Goal: Task Accomplishment & Management: Manage account settings

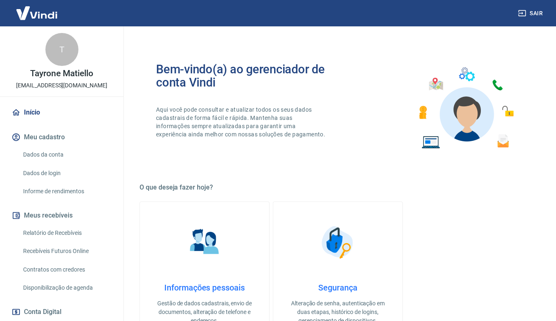
click at [61, 232] on link "Relatório de Recebíveis" at bounding box center [67, 233] width 94 height 17
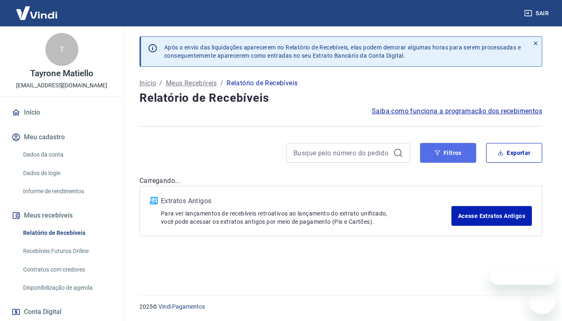
click at [455, 159] on button "Filtros" at bounding box center [448, 153] width 56 height 20
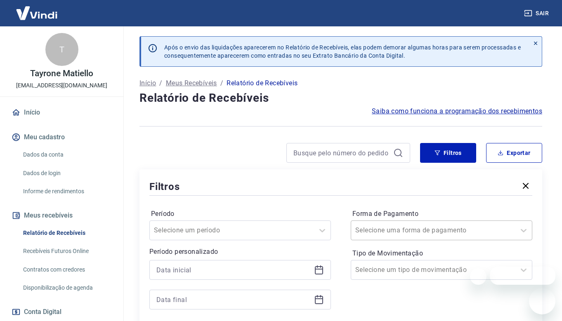
click at [488, 235] on div "Selecione uma forma de pagamento" at bounding box center [433, 230] width 164 height 15
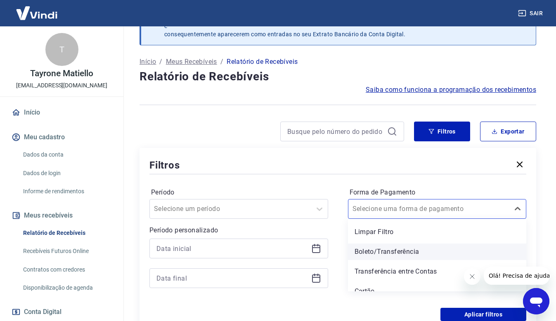
scroll to position [30, 0]
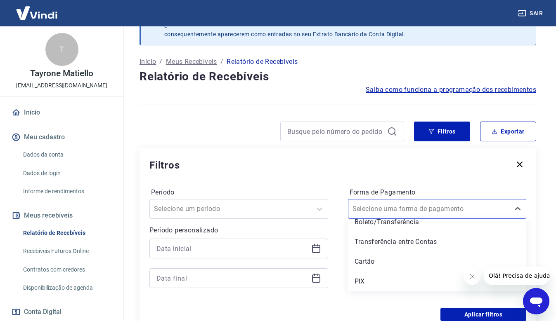
click at [374, 283] on div "PIX" at bounding box center [437, 282] width 179 height 17
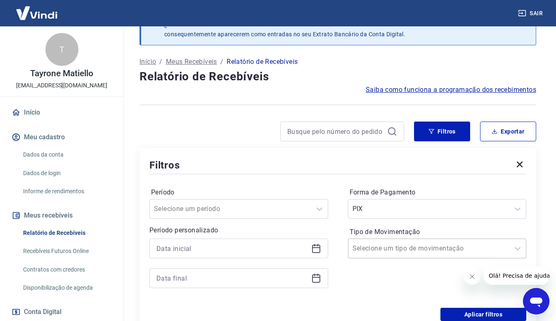
click at [408, 252] on input "Tipo de Movimentação" at bounding box center [393, 249] width 83 height 10
click at [309, 313] on div "Aplicar filtros" at bounding box center [337, 314] width 377 height 13
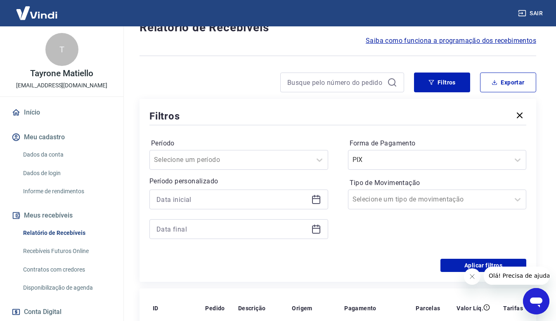
scroll to position [236, 0]
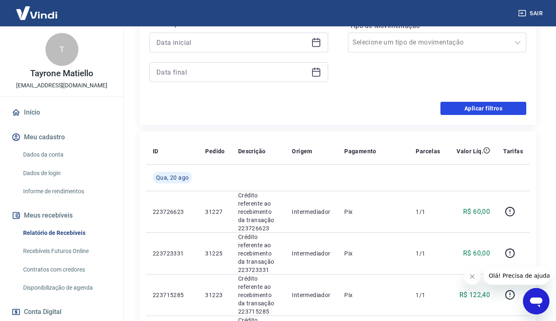
click at [462, 113] on button "Aplicar filtros" at bounding box center [483, 108] width 86 height 13
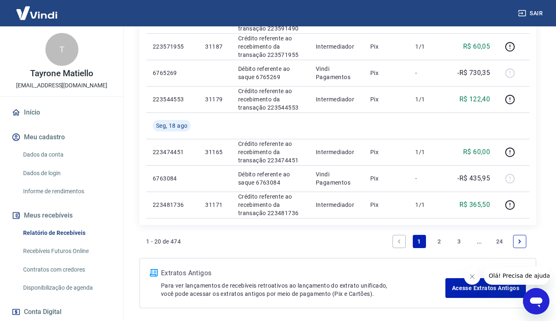
scroll to position [619, 0]
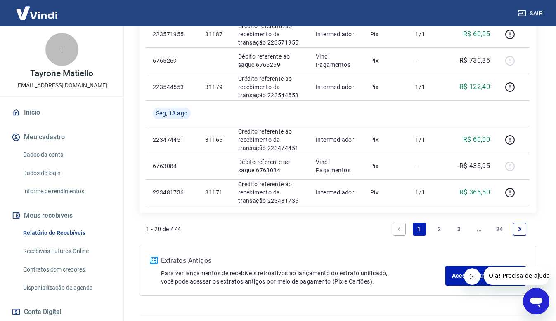
click at [440, 230] on link "2" at bounding box center [438, 229] width 13 height 13
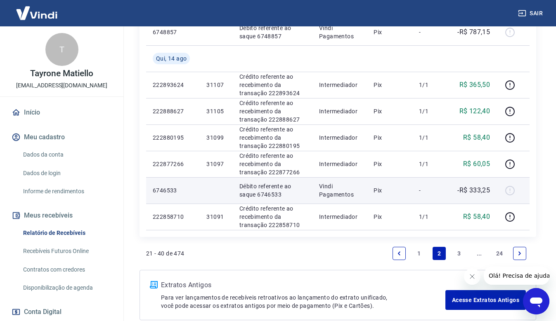
scroll to position [692, 0]
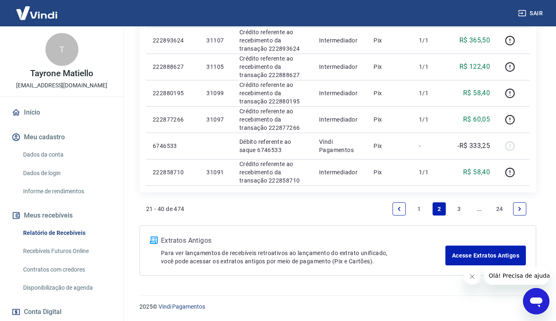
click at [422, 210] on link "1" at bounding box center [419, 209] width 13 height 13
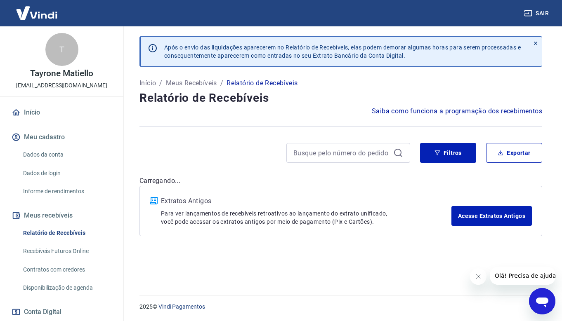
click at [422, 206] on p "Extratos Antigos" at bounding box center [306, 201] width 290 height 10
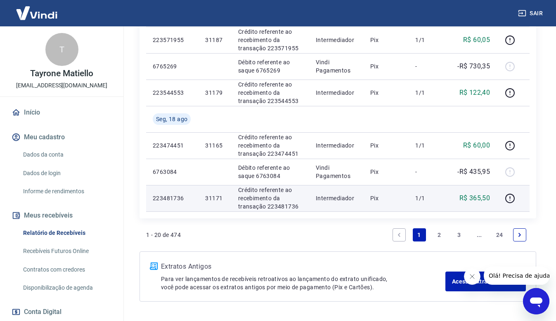
scroll to position [639, 0]
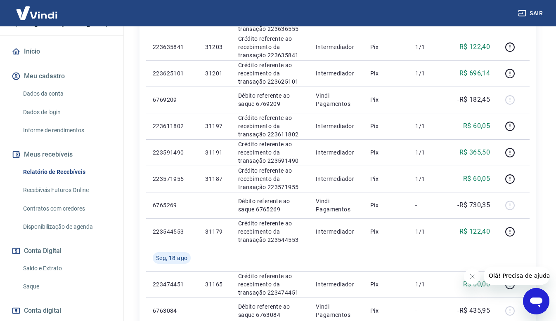
scroll to position [83, 0]
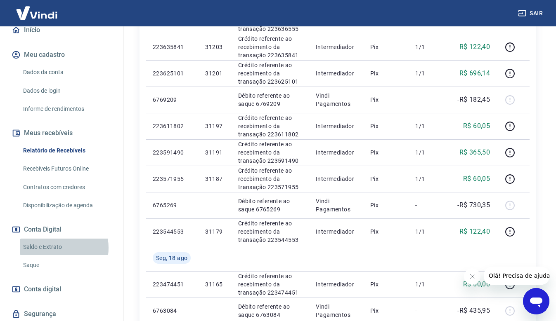
click at [57, 248] on link "Saldo e Extrato" at bounding box center [67, 247] width 94 height 17
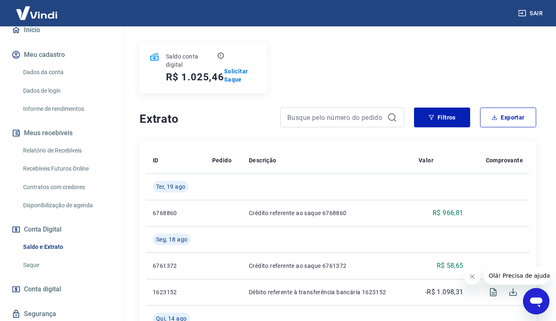
scroll to position [41, 0]
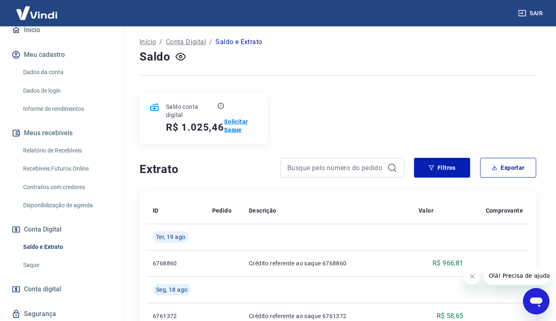
click at [232, 127] on p "Solicitar Saque" at bounding box center [240, 126] width 33 height 17
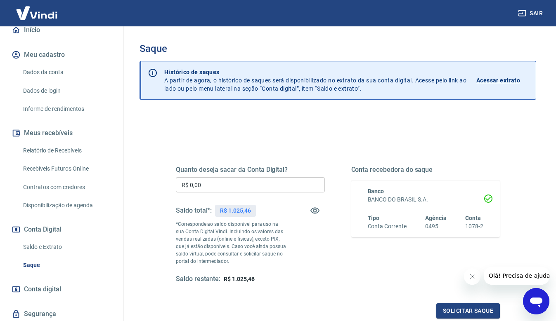
click at [235, 186] on input "R$ 0,00" at bounding box center [250, 184] width 149 height 15
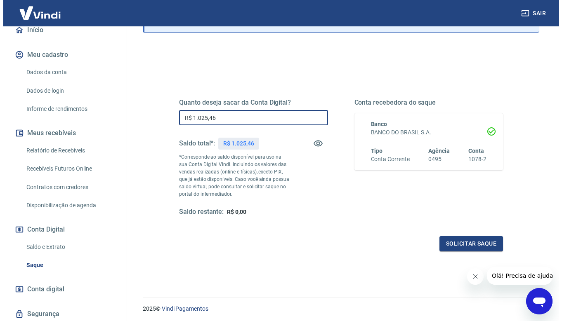
scroll to position [53, 0]
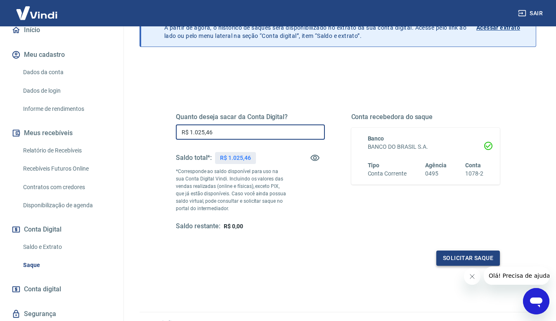
type input "R$ 1.025,46"
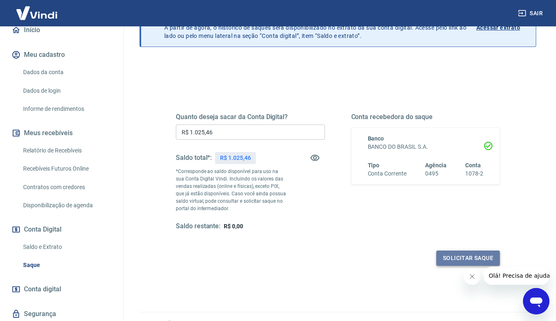
click at [448, 260] on button "Solicitar saque" at bounding box center [468, 258] width 64 height 15
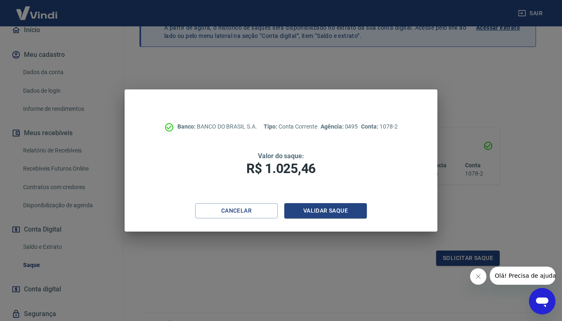
click at [407, 292] on div "Banco: BANCO DO BRASIL S.A. Tipo: Conta Corrente Agência: 0495 Conta: 1078-2 Va…" at bounding box center [281, 160] width 562 height 321
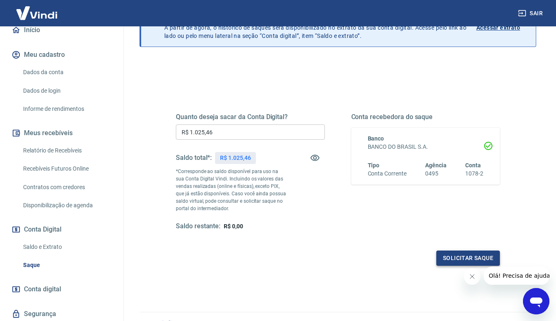
click at [452, 260] on button "Solicitar saque" at bounding box center [468, 258] width 64 height 15
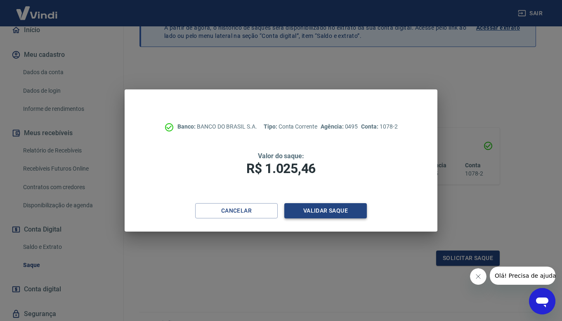
click at [333, 212] on button "Validar saque" at bounding box center [325, 210] width 83 height 15
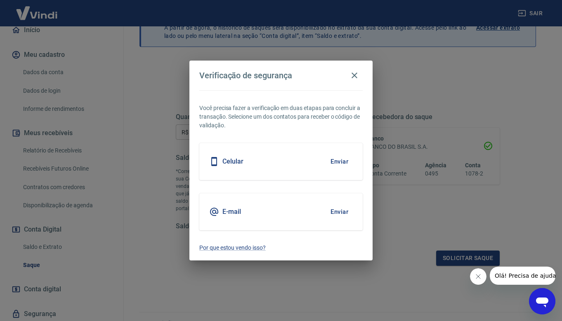
click at [340, 167] on button "Enviar" at bounding box center [339, 161] width 27 height 17
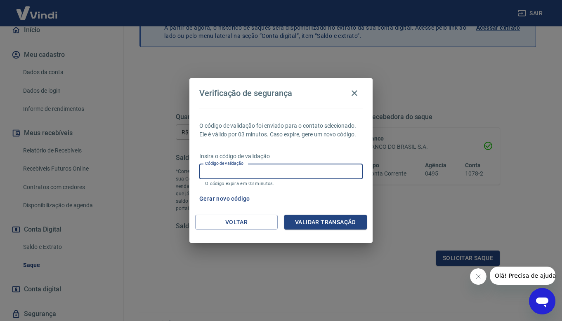
click at [296, 174] on input "Código de validação" at bounding box center [280, 171] width 163 height 15
type input "8"
type input "925188"
click at [341, 223] on button "Validar transação" at bounding box center [325, 222] width 83 height 15
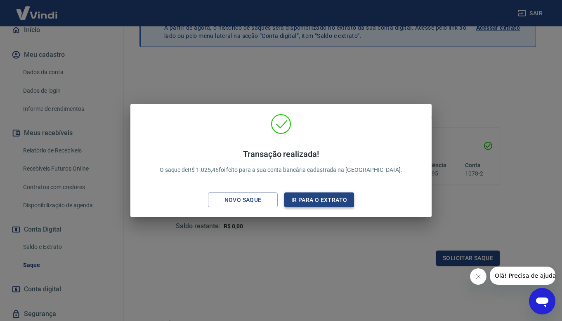
click at [333, 193] on button "Ir para o extrato" at bounding box center [319, 200] width 70 height 15
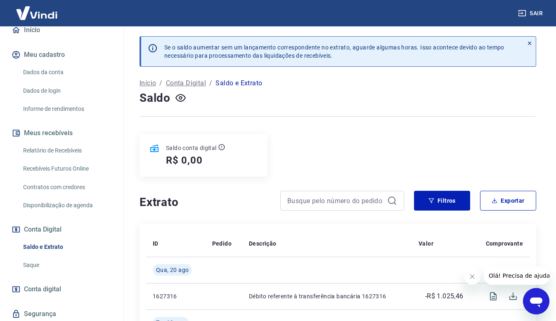
click at [66, 149] on link "Relatório de Recebíveis" at bounding box center [67, 150] width 94 height 17
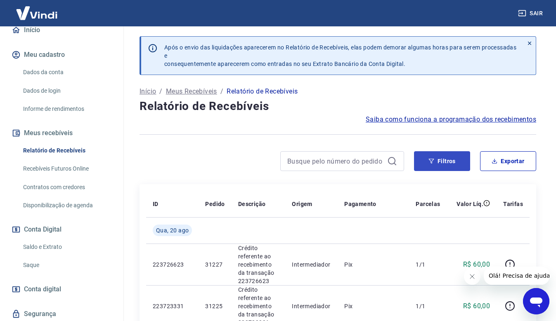
click at [453, 170] on div "Filtros Exportar" at bounding box center [337, 164] width 396 height 26
click at [453, 160] on button "Filtros" at bounding box center [442, 161] width 56 height 20
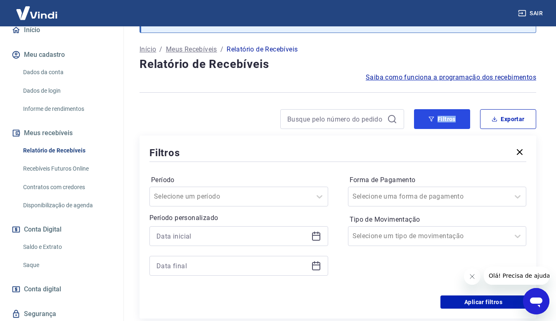
scroll to position [124, 0]
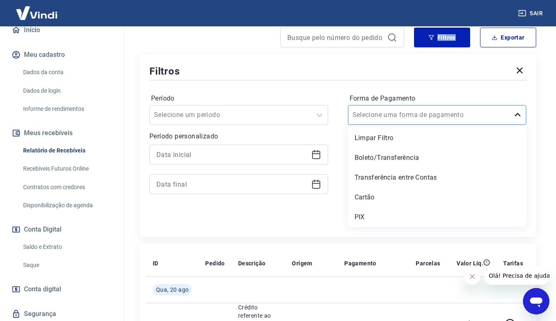
click at [519, 116] on icon at bounding box center [517, 115] width 10 height 10
click at [403, 156] on div "Boleto/Transferência" at bounding box center [437, 158] width 179 height 17
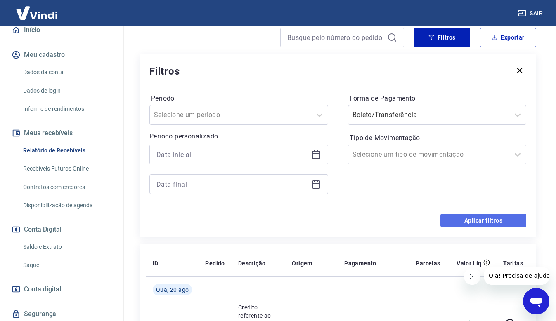
click at [503, 222] on button "Aplicar filtros" at bounding box center [483, 220] width 86 height 13
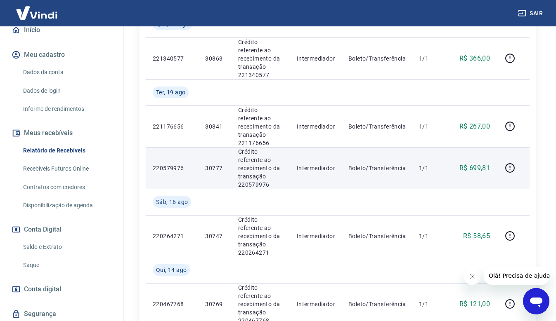
scroll to position [165, 0]
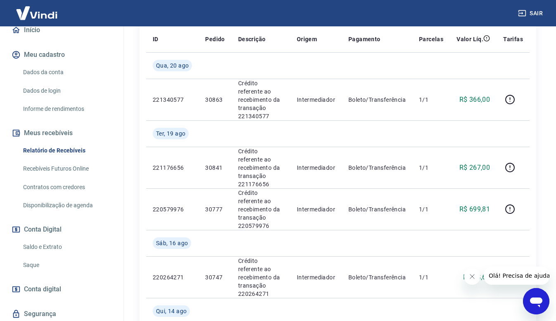
click at [471, 278] on icon "Fechar mensagem da empresa" at bounding box center [471, 277] width 7 height 7
